Goal: Task Accomplishment & Management: Use online tool/utility

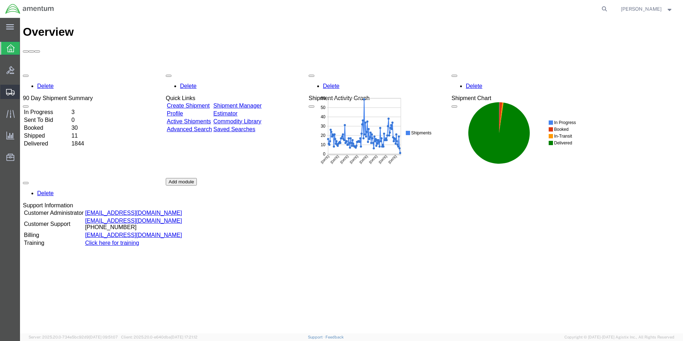
click at [0, 0] on span "Create from Template" at bounding box center [0, 0] width 0 height 0
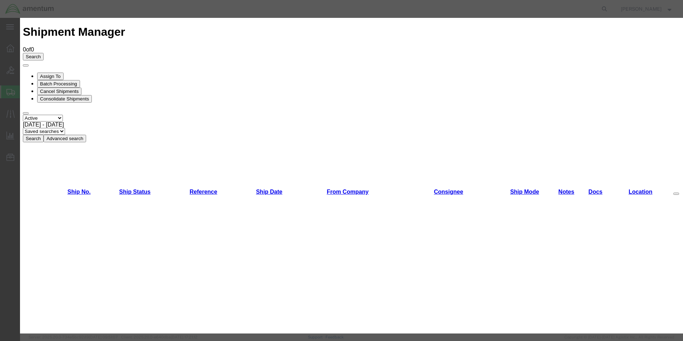
scroll to position [143, 0]
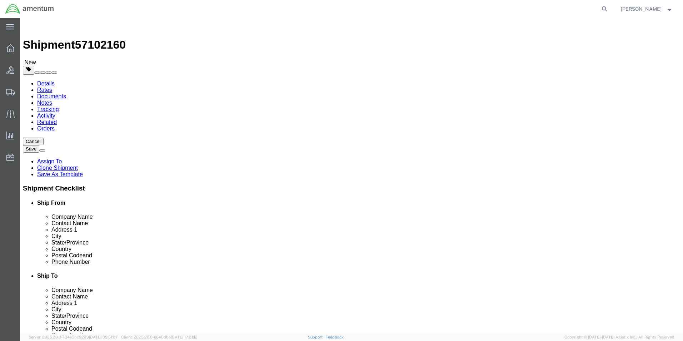
select select "49831"
select select "49945"
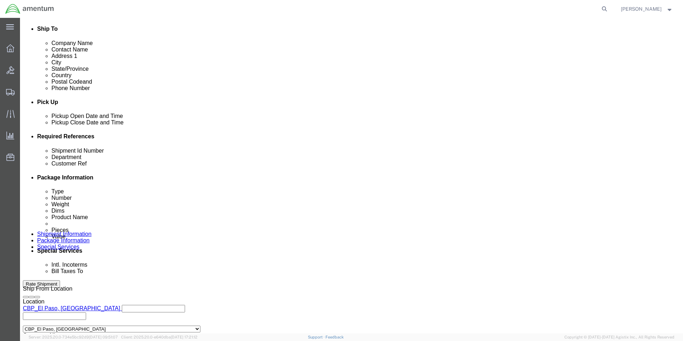
scroll to position [313, 0]
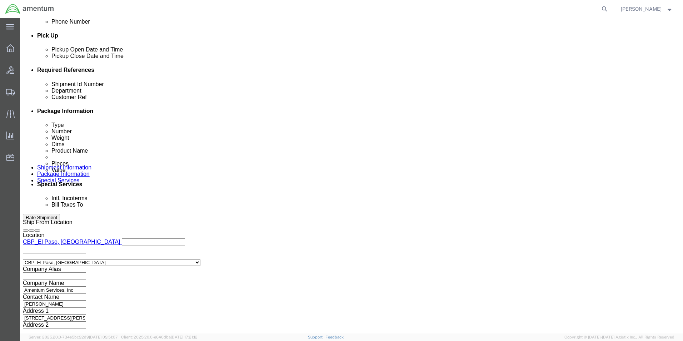
drag, startPoint x: 122, startPoint y: 129, endPoint x: 78, endPoint y: 133, distance: 44.5
click div "Shipment Id Number 325344"
type input "usage"
drag, startPoint x: 127, startPoint y: 140, endPoint x: 71, endPoint y: 137, distance: 56.6
click div "Customer Ref 325344"
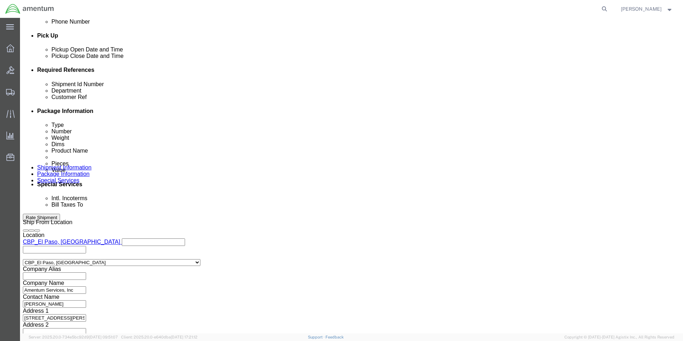
type input "u"
type input "usage"
click button "Continue"
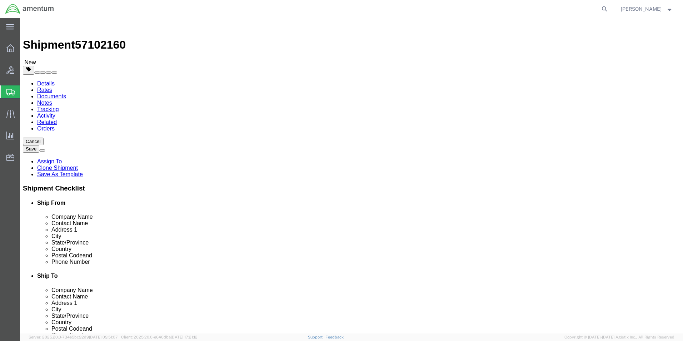
drag, startPoint x: 122, startPoint y: 153, endPoint x: 84, endPoint y: 158, distance: 37.9
click div "Dimensions Length 15.00 x Width 15.00 x Height 15.00 Select cm ft in"
type input "12"
type input "10"
type input "0.25"
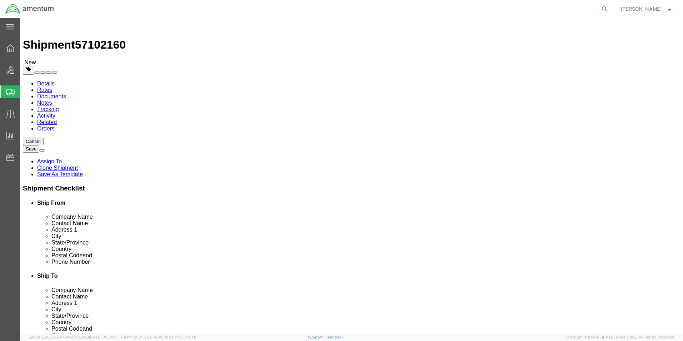
drag, startPoint x: 113, startPoint y: 165, endPoint x: 93, endPoint y: 163, distance: 19.4
click div "8.00 Select kgs lbs"
type input "1"
click div "1 Select kgs lbs"
click dd "60.00 Each"
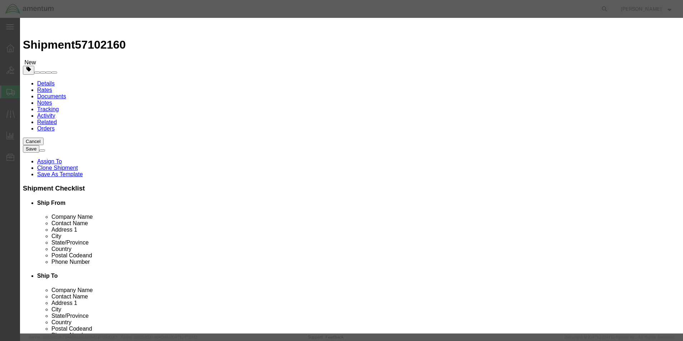
drag, startPoint x: 210, startPoint y: 70, endPoint x: 178, endPoint y: 69, distance: 32.6
click div "Pieces 60.00 Select Bag Barrels 100Board Feet Bottle Box Blister Pack Carats Ca…"
type input "1"
drag, startPoint x: 264, startPoint y: 202, endPoint x: 249, endPoint y: 178, distance: 27.9
click div "Product Name AIRCRAFT PARTS Pieces 1 Select Bag Barrels 100Board Feet Bottle Bo…"
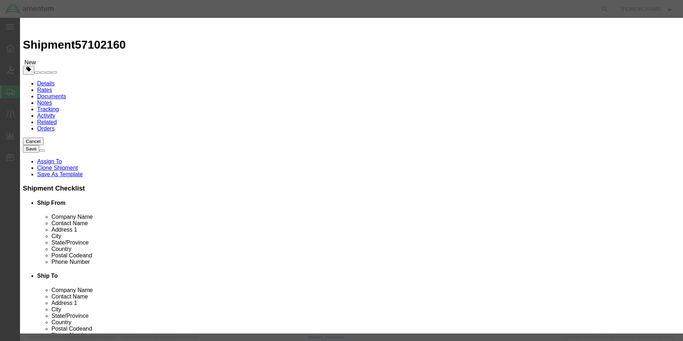
drag, startPoint x: 224, startPoint y: 80, endPoint x: 192, endPoint y: 78, distance: 32.2
click div "Total Value 1.67 Select ADP AED AFN ALL AMD AOA ARS ATS AUD AWG AZN BAM BBD BDT…"
type input "100"
click button "Save & Close"
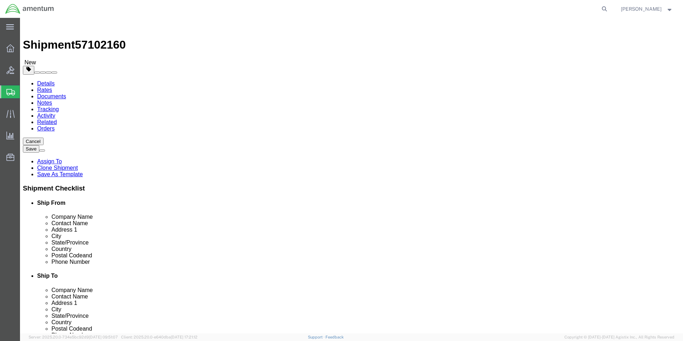
click dd "100.00 USD"
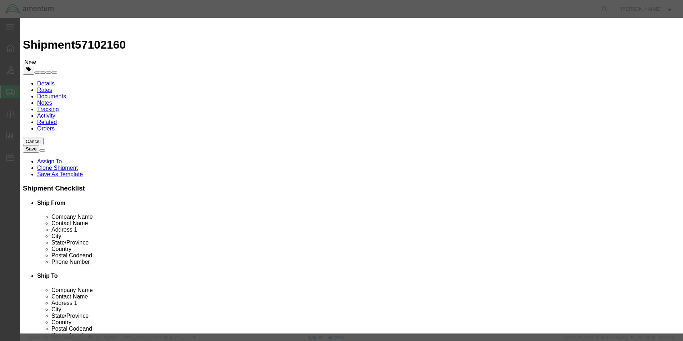
drag, startPoint x: 433, startPoint y: 56, endPoint x: 394, endPoint y: 60, distance: 39.9
click div "PN 704A33640014"
click button "Save & Close"
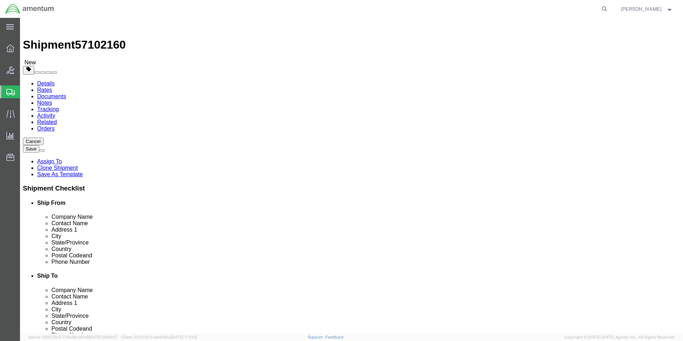
click button "Rate Shipment"
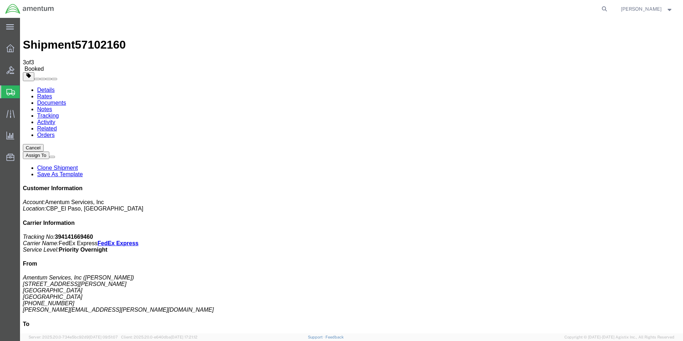
drag, startPoint x: 299, startPoint y: 131, endPoint x: 21, endPoint y: 297, distance: 324.5
click at [0, 0] on span "Create from Template" at bounding box center [0, 0] width 0 height 0
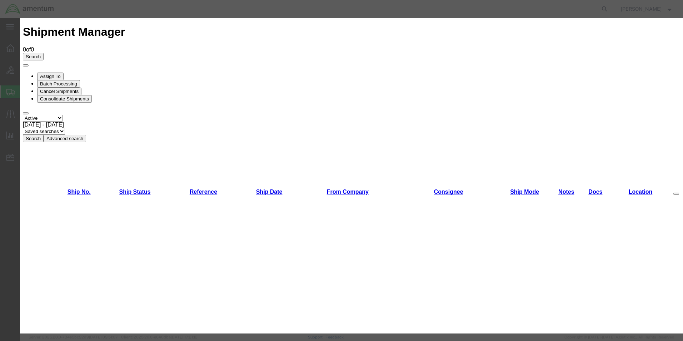
scroll to position [71, 0]
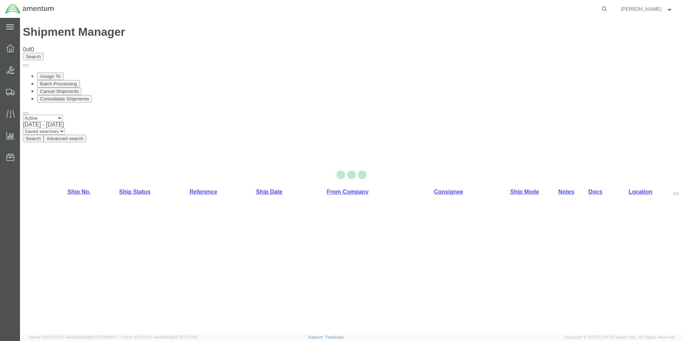
select select "49831"
select select "49927"
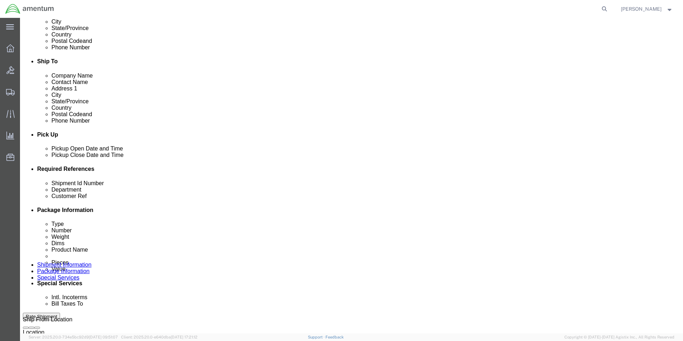
scroll to position [0, 108]
drag, startPoint x: 91, startPoint y: 223, endPoint x: 367, endPoint y: 236, distance: 276.5
click div "Shipment Id Number 613-001161,001164,001174,001176,001177,001180,001181,001184,…"
type input "usage"
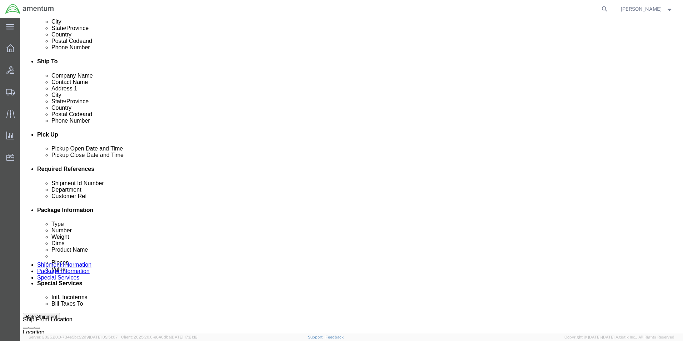
scroll to position [0, 108]
drag, startPoint x: 92, startPoint y: 236, endPoint x: 382, endPoint y: 250, distance: 290.5
click div "Shipment Id Number usage Department CBP Select Account Type Activity ID Airline…"
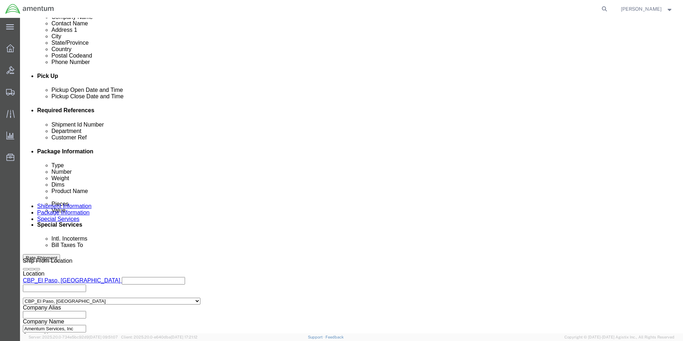
scroll to position [312, 0]
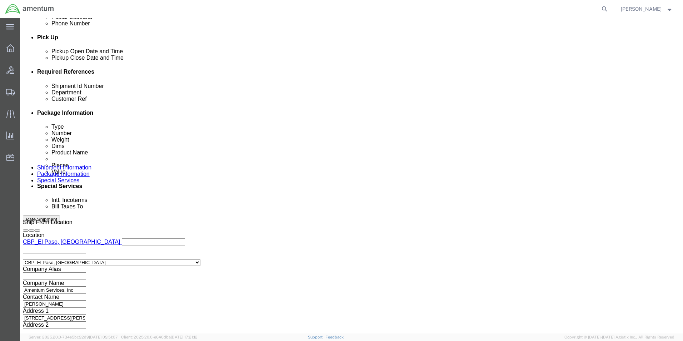
type input "usage"
click button "Continue"
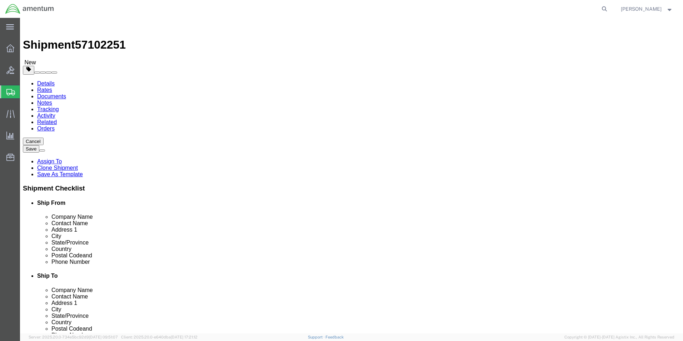
click select "Select Bale(s) Basket(s) Bolt(s) Bottle(s) Buckets Bulk Bundle(s) Can(s) Cardbo…"
select select "LBX"
click select "Select Bale(s) Basket(s) Bolt(s) Bottle(s) Buckets Bulk Bundle(s) Can(s) Cardbo…"
type input "17.50"
type input "12.50"
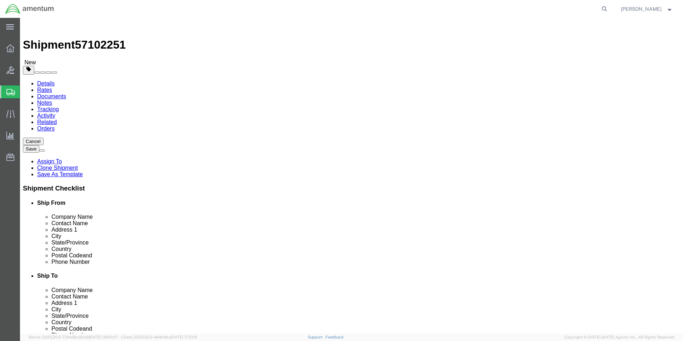
type input "3.00"
click dd "130.00 Each"
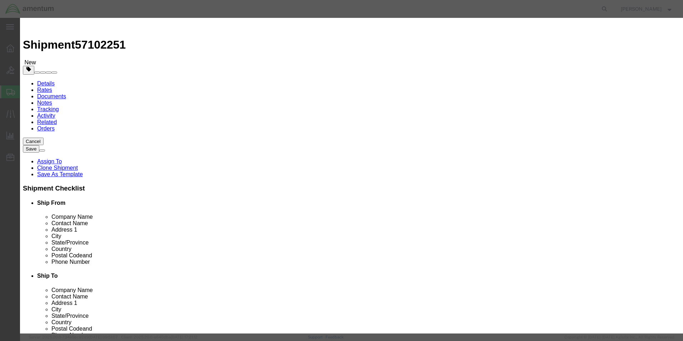
click div "Product Name AIRCRAFT PARTS Pieces 130.00 Select Bag Barrels 100Board Feet Bott…"
type input "1"
drag, startPoint x: 276, startPoint y: 39, endPoint x: 221, endPoint y: 68, distance: 62.5
click div "Commodity library"
drag, startPoint x: 220, startPoint y: 84, endPoint x: 202, endPoint y: 90, distance: 18.7
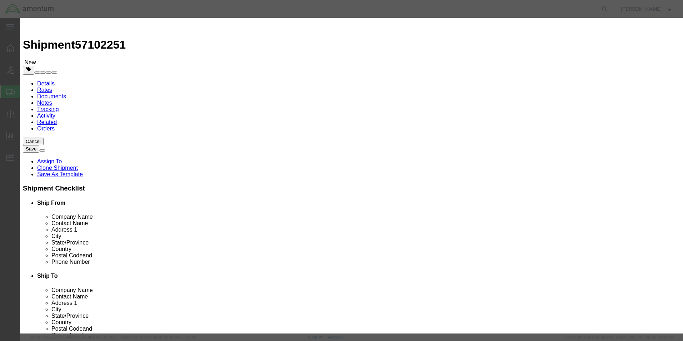
click div "Product Name AIRCRAFT PARTS Pieces 1 Select Bag Barrels 100Board Feet Bottle Bo…"
type input "100"
click button "Save & Close"
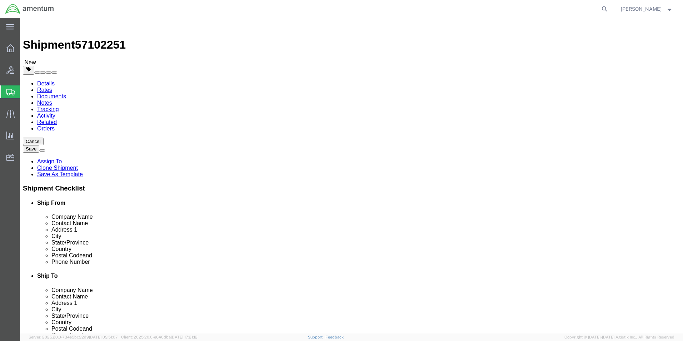
click button "Rate Shipment"
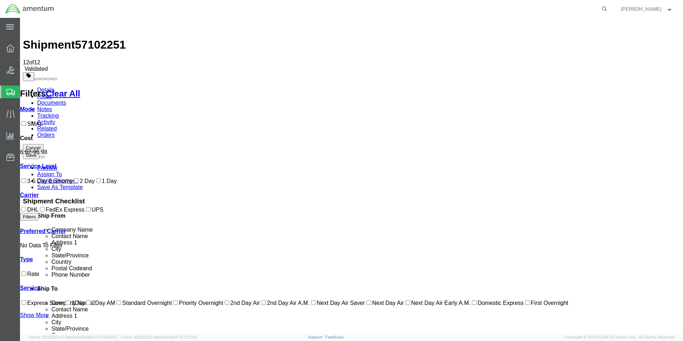
scroll to position [1, 0]
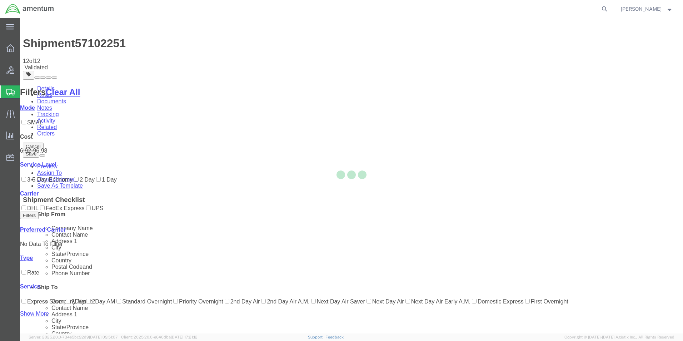
scroll to position [0, 0]
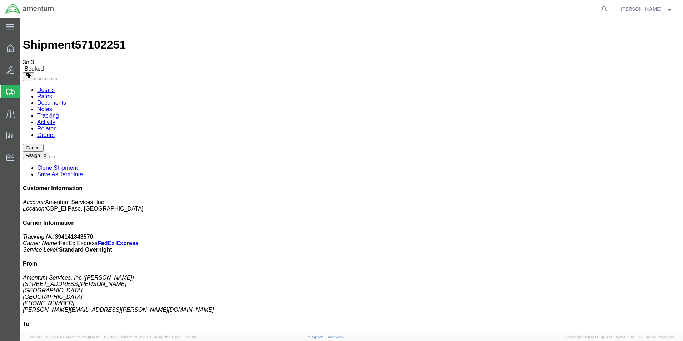
click at [0, 0] on span "Create from Template" at bounding box center [0, 0] width 0 height 0
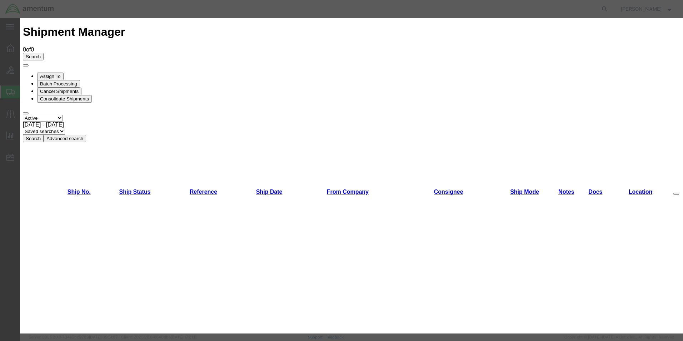
scroll to position [107, 0]
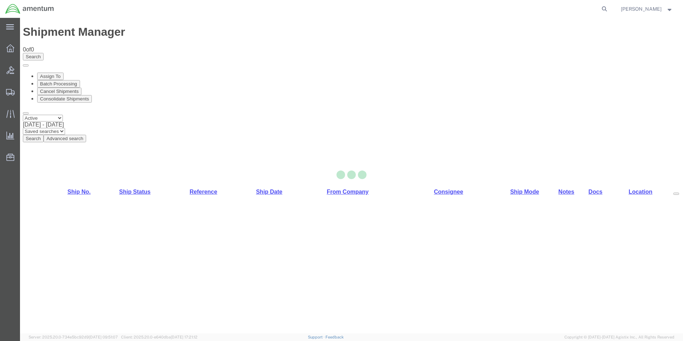
select select "49831"
select select "49916"
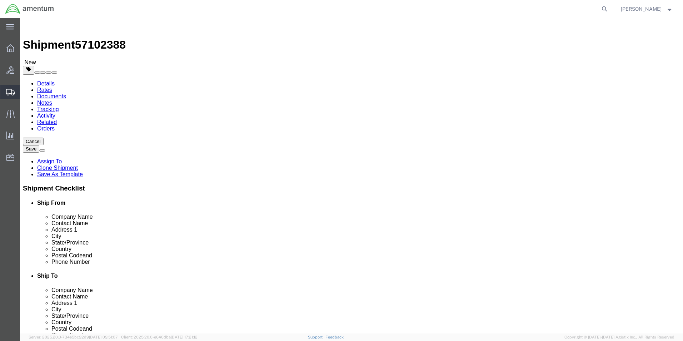
click at [0, 0] on span "Create from Template" at bounding box center [0, 0] width 0 height 0
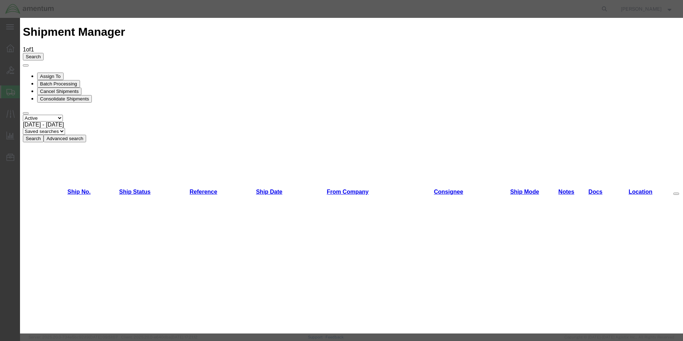
scroll to position [71, 0]
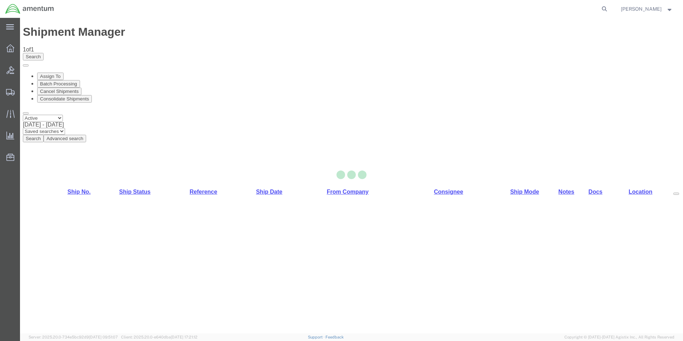
select select "49831"
select select "49916"
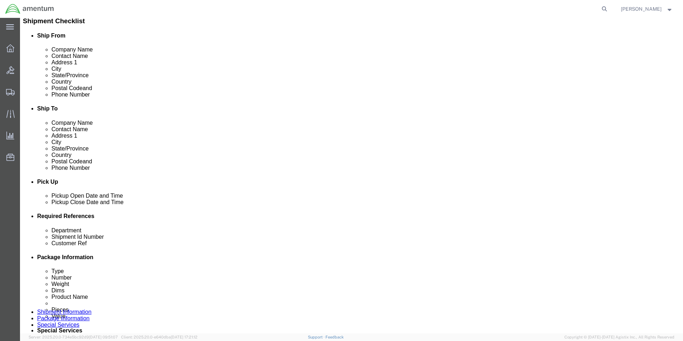
scroll to position [179, 0]
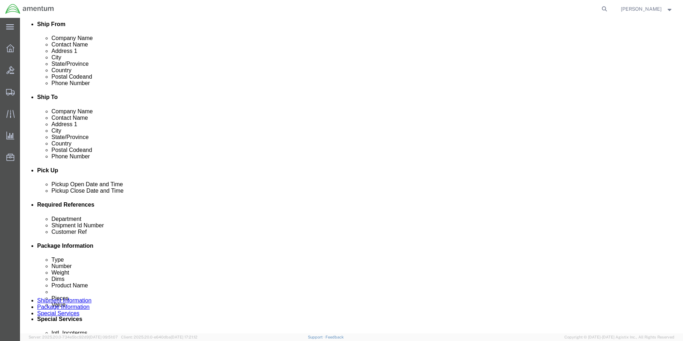
drag, startPoint x: 145, startPoint y: 276, endPoint x: 81, endPoint y: 272, distance: 64.1
click div "Customer Ref 322985"
type input "usage"
drag, startPoint x: 458, startPoint y: 261, endPoint x: 398, endPoint y: 264, distance: 60.8
click div "Shipment Id Number 322985"
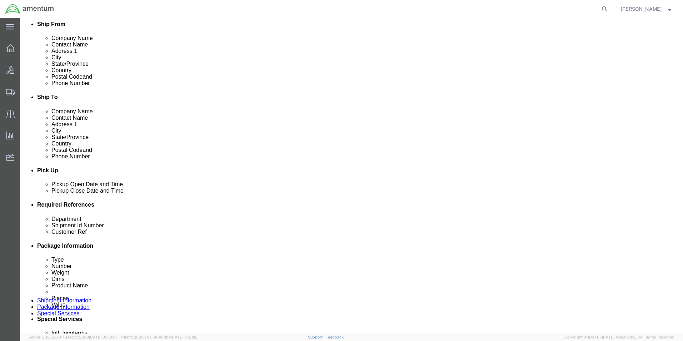
scroll to position [312, 0]
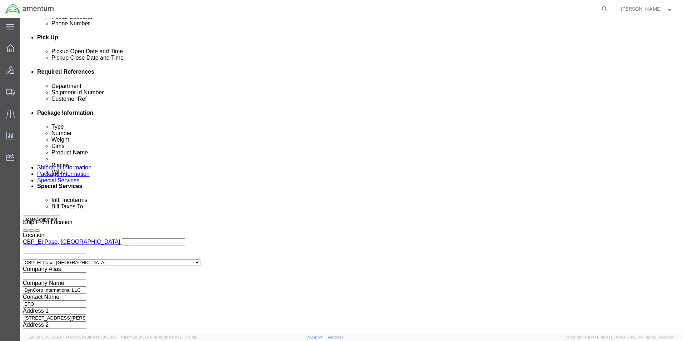
type input "usage"
click button "Continue"
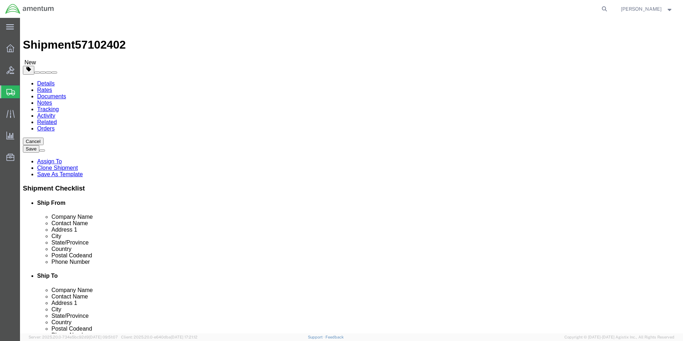
click div "Dimensions Separate dimensions for each package, Length x Width x Height Length…"
type input "10"
type input "06"
type input "4"
drag, startPoint x: 109, startPoint y: 165, endPoint x: 90, endPoint y: 163, distance: 19.4
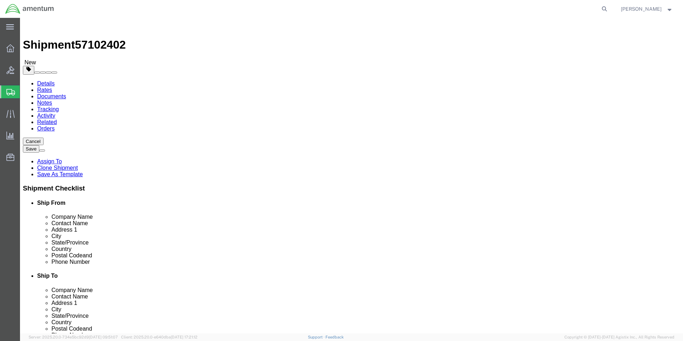
click div "Weight 1.00 Select kgs lbs Ship. t°"
type input "2"
drag, startPoint x: 306, startPoint y: 193, endPoint x: 342, endPoint y: 218, distance: 43.1
click div "Package Content # 1 1 x Your Packaging Package Type Select Bale(s) Basket(s) Bo…"
click button "Continue"
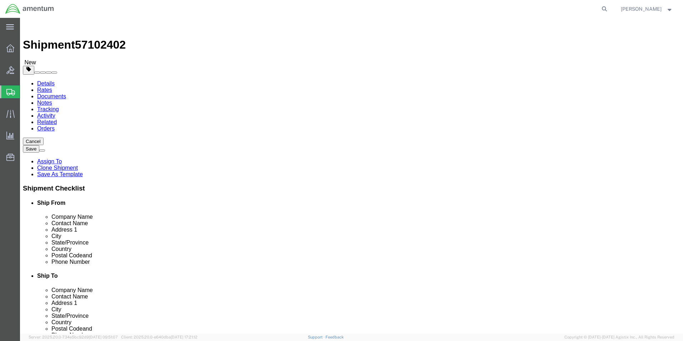
click button "Rate Shipment"
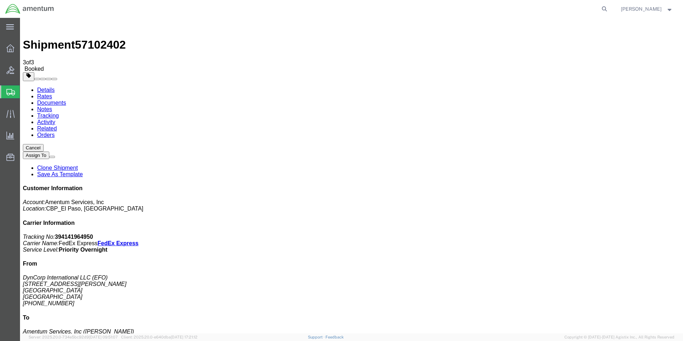
drag, startPoint x: 296, startPoint y: 126, endPoint x: 283, endPoint y: 142, distance: 20.3
